Goal: Task Accomplishment & Management: Complete application form

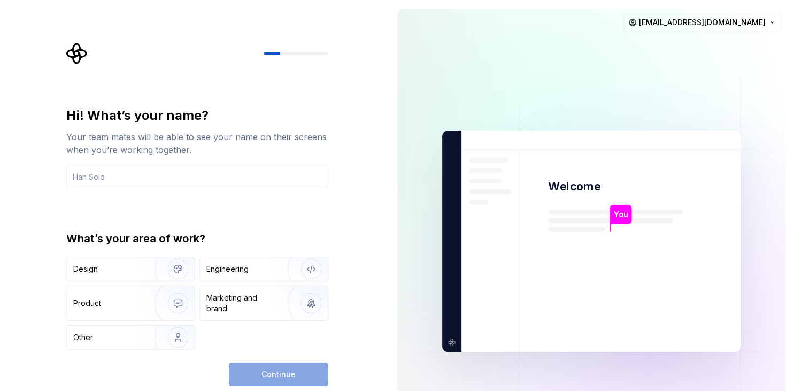
click at [328, 248] on div "Hi! What’s your name? Your team mates will be able to see your name on their sc…" at bounding box center [200, 214] width 281 height 343
click at [243, 184] on input "text" at bounding box center [197, 177] width 262 height 24
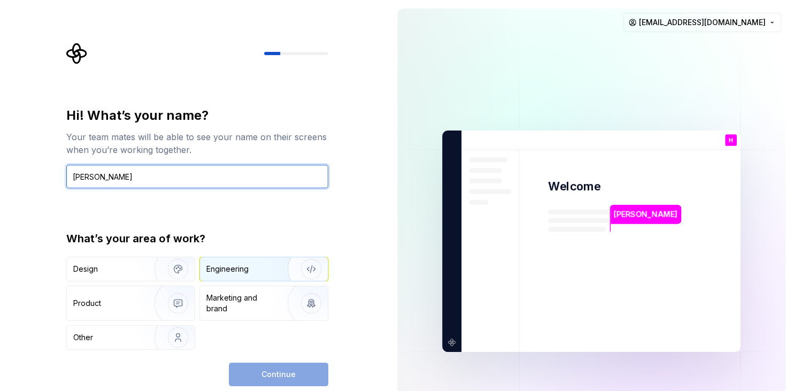
type input "Hanniel TSASSE"
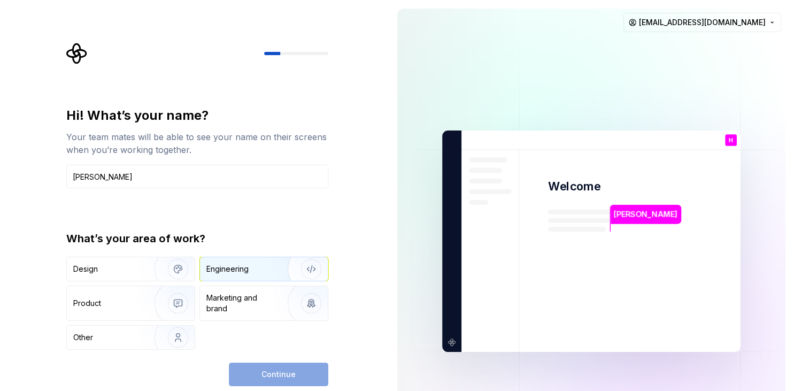
click at [265, 271] on div "Engineering" at bounding box center [248, 269] width 85 height 11
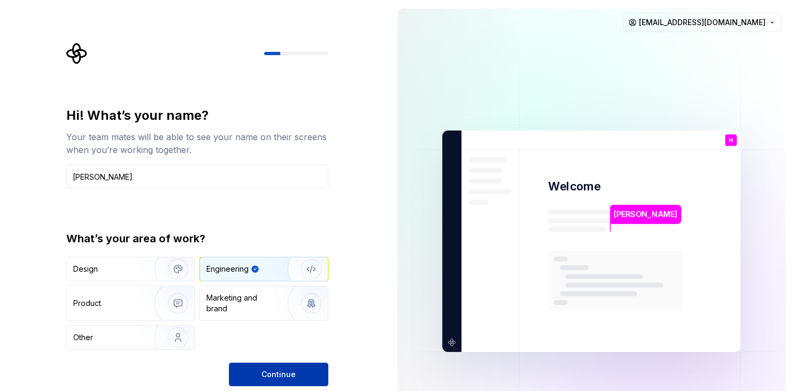
click at [295, 373] on button "Continue" at bounding box center [278, 374] width 99 height 24
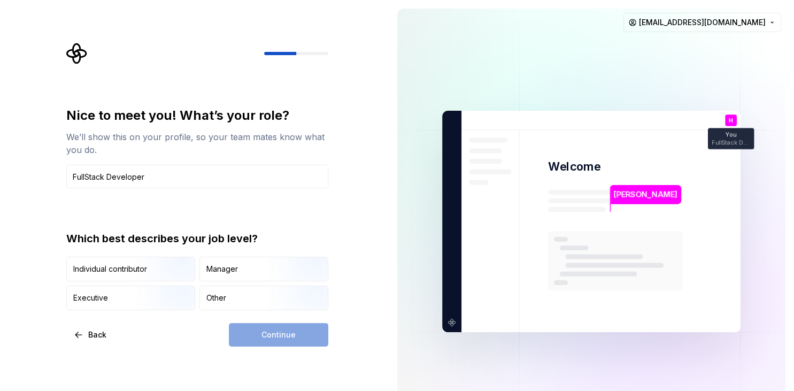
type input "FullStack Developer"
click at [166, 241] on div "Which best describes your job level?" at bounding box center [197, 238] width 262 height 15
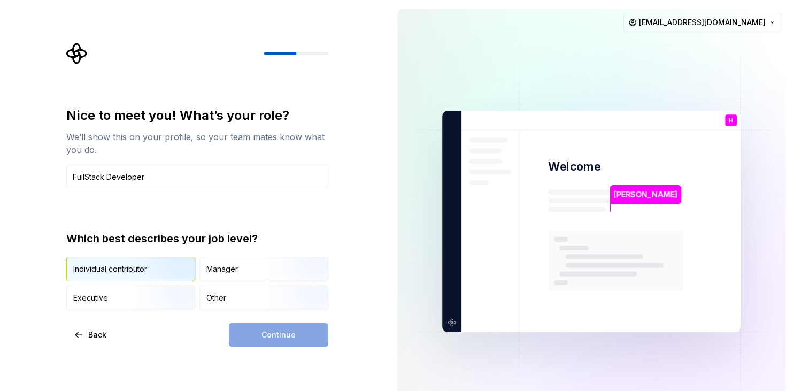
click at [187, 272] on img "button" at bounding box center [169, 282] width 68 height 72
click at [274, 331] on span "Continue" at bounding box center [278, 334] width 34 height 11
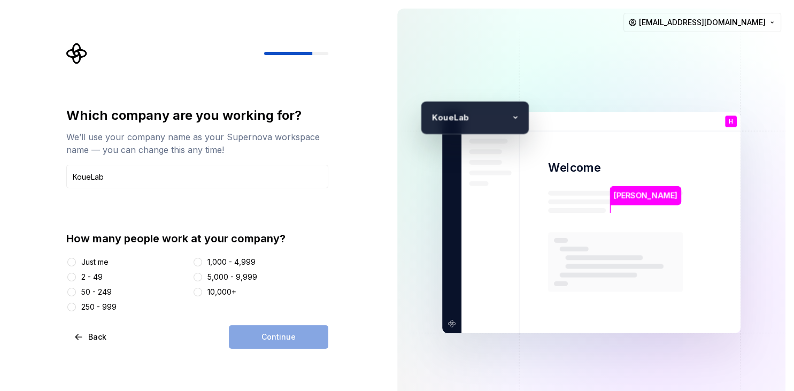
type input "KoueLab"
click at [235, 237] on div "How many people work at your company?" at bounding box center [197, 238] width 262 height 15
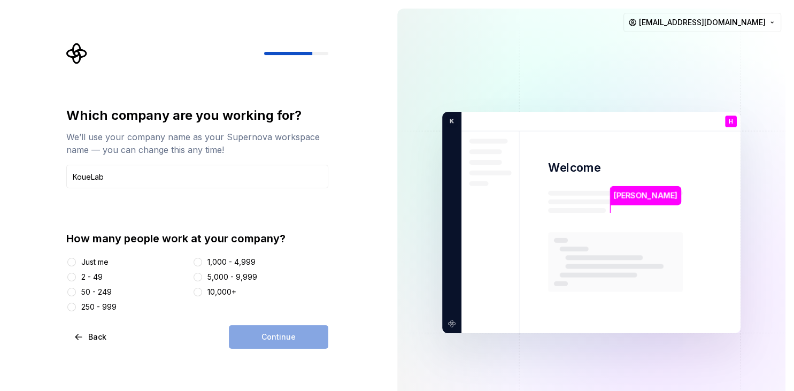
click at [97, 258] on div "Just me" at bounding box center [94, 262] width 27 height 11
click at [76, 258] on button "Just me" at bounding box center [71, 262] width 9 height 9
click at [298, 335] on button "Continue" at bounding box center [278, 337] width 99 height 24
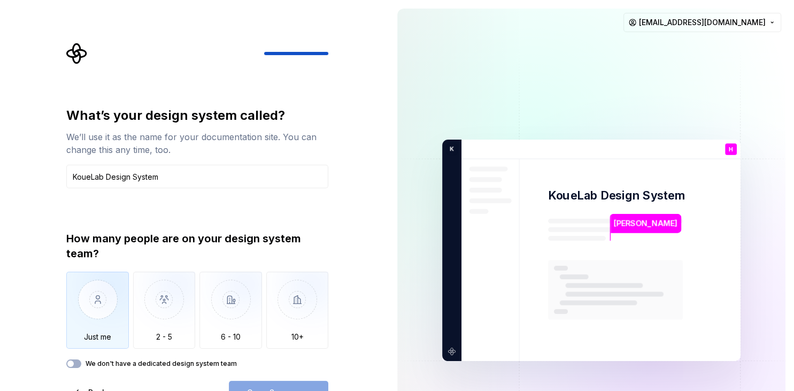
type input "KoueLab Design System"
click at [91, 283] on img "button" at bounding box center [97, 308] width 63 height 72
click at [227, 364] on label "We don't have a dedicated design system team" at bounding box center [161, 363] width 151 height 9
click at [81, 364] on button "We don't have a dedicated design system team" at bounding box center [73, 363] width 15 height 9
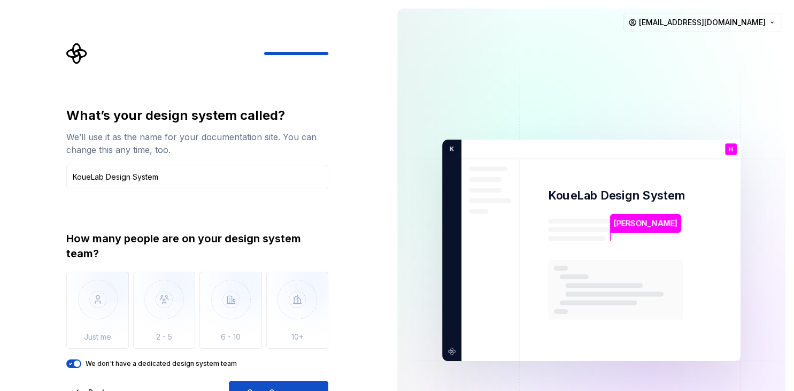
type button "on"
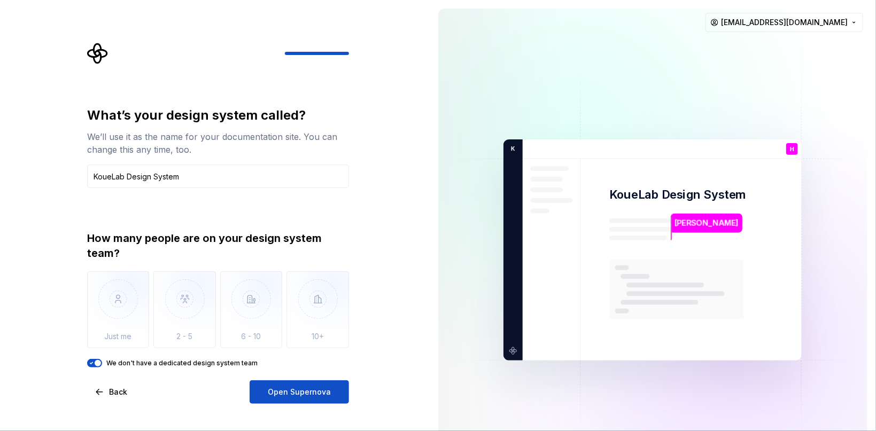
click at [284, 390] on button "Open Supernova" at bounding box center [299, 393] width 99 height 24
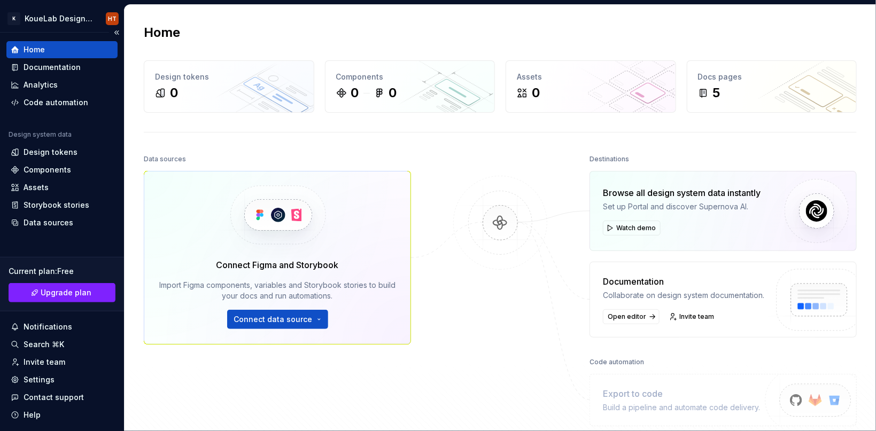
click at [72, 112] on div "Home Documentation Analytics Code automation Design system data Design tokens C…" at bounding box center [61, 136] width 111 height 190
click at [70, 109] on div "Code automation" at bounding box center [61, 102] width 111 height 17
